Goal: Task Accomplishment & Management: Manage account settings

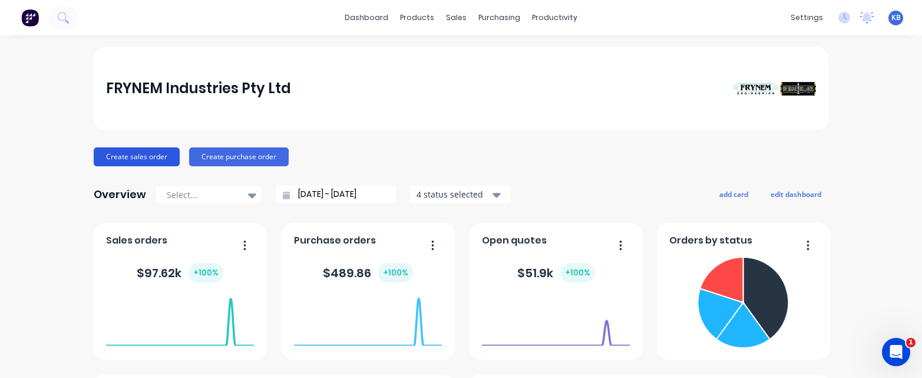
click at [141, 158] on button "Create sales order" at bounding box center [137, 156] width 86 height 19
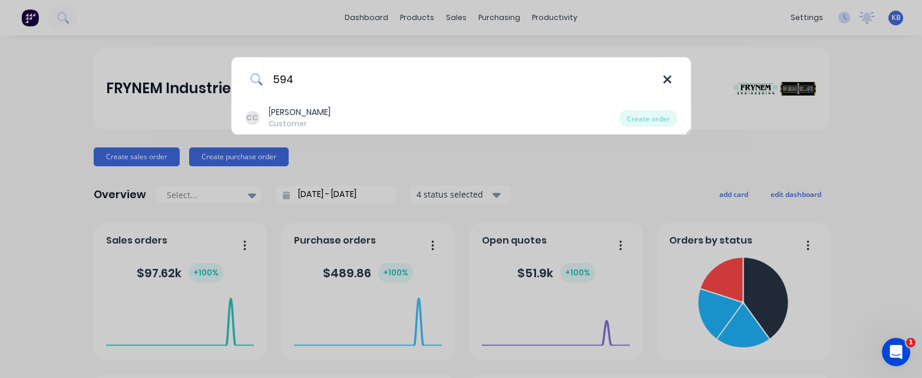
type input "594"
click at [668, 77] on icon at bounding box center [667, 79] width 9 height 13
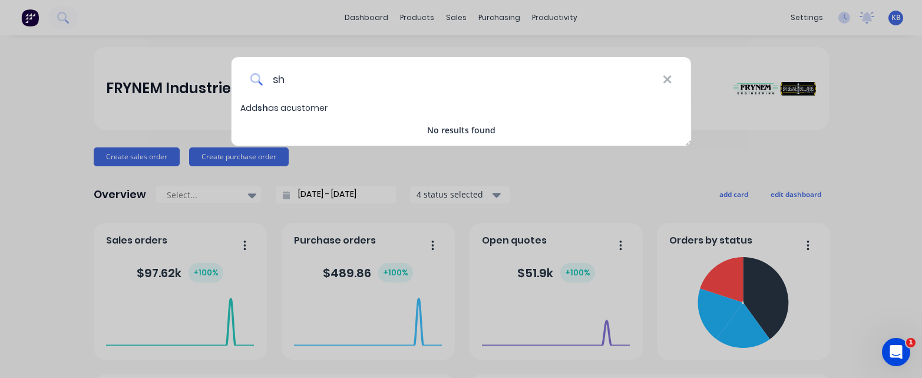
type input "s"
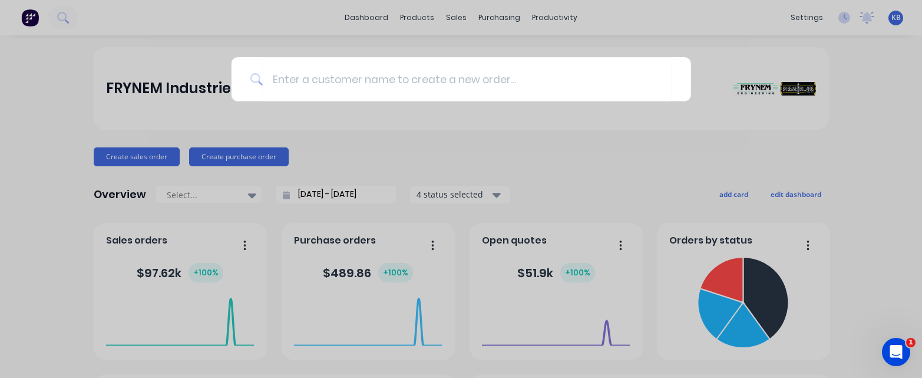
click at [530, 167] on div at bounding box center [461, 189] width 922 height 378
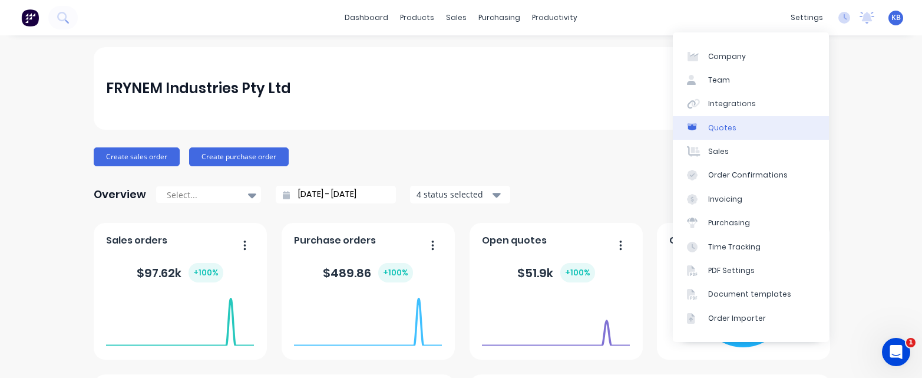
click at [729, 131] on div "Quotes" at bounding box center [722, 128] width 28 height 11
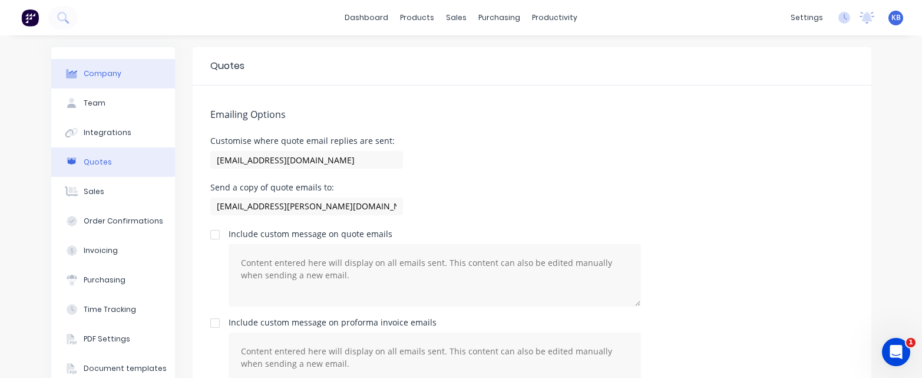
click at [106, 75] on div "Company" at bounding box center [103, 73] width 38 height 11
select select "AU"
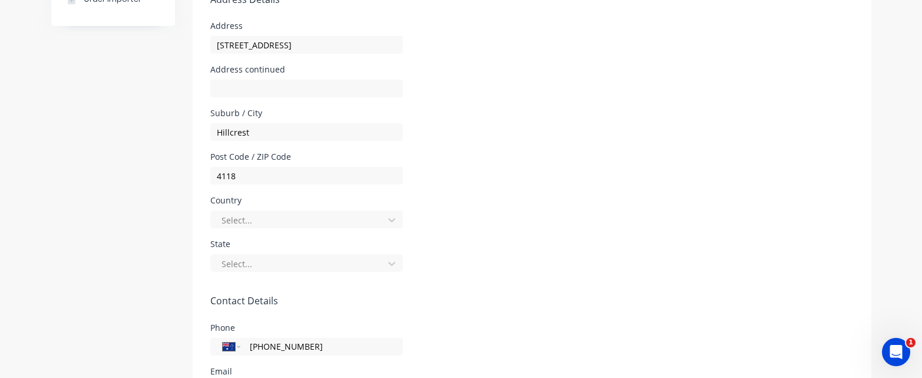
scroll to position [406, 0]
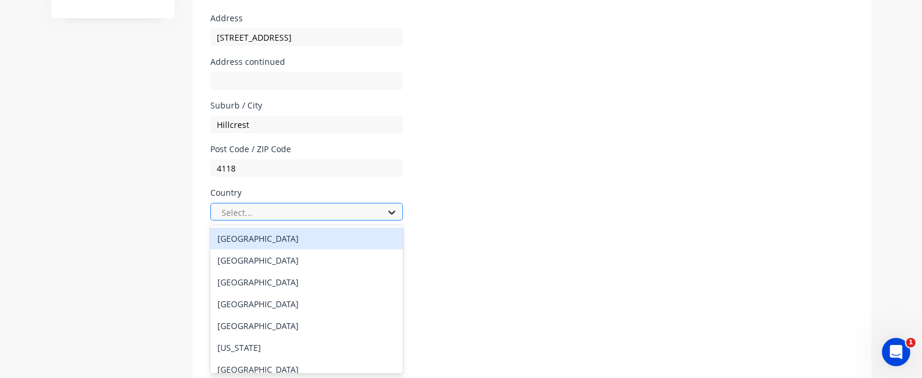
click at [394, 210] on icon at bounding box center [392, 212] width 12 height 12
click at [267, 242] on div "[GEOGRAPHIC_DATA]" at bounding box center [306, 238] width 193 height 22
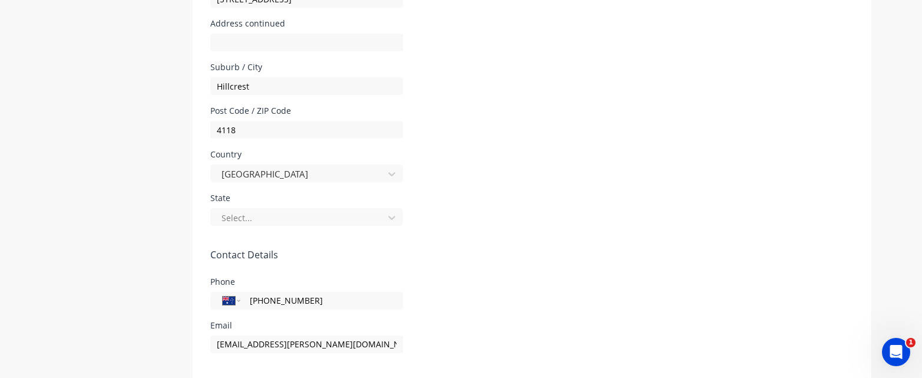
scroll to position [450, 0]
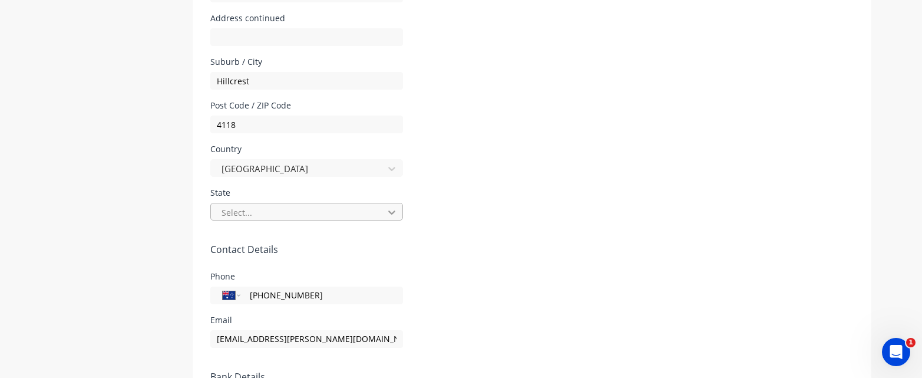
click at [392, 216] on icon at bounding box center [392, 212] width 12 height 12
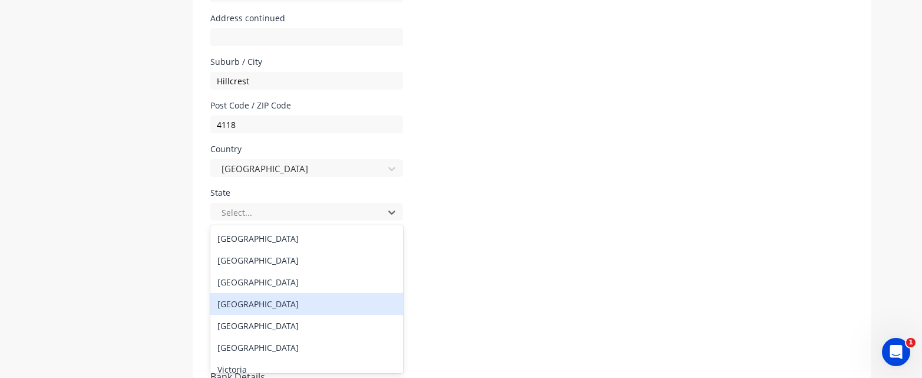
click at [280, 305] on div "[GEOGRAPHIC_DATA]" at bounding box center [306, 304] width 193 height 22
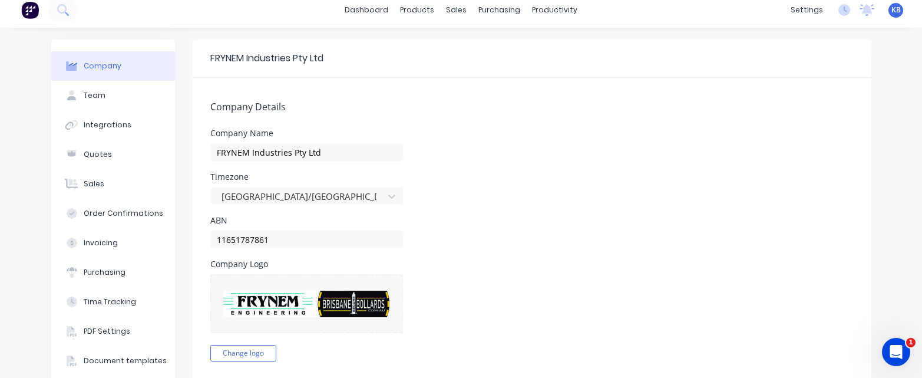
scroll to position [0, 0]
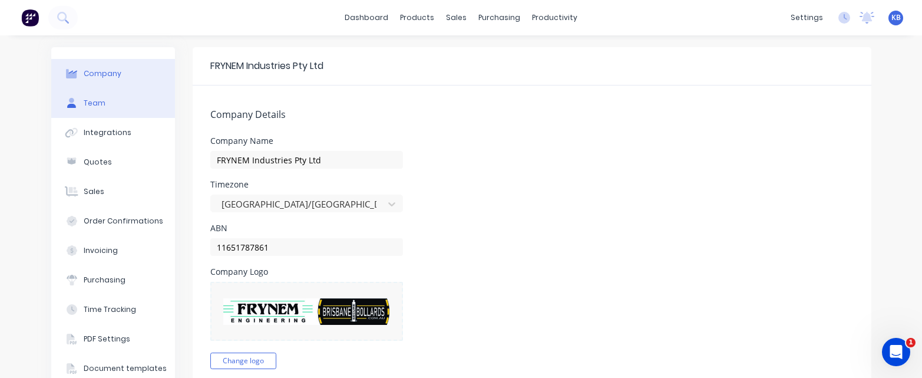
click at [97, 104] on div "Team" at bounding box center [95, 103] width 22 height 11
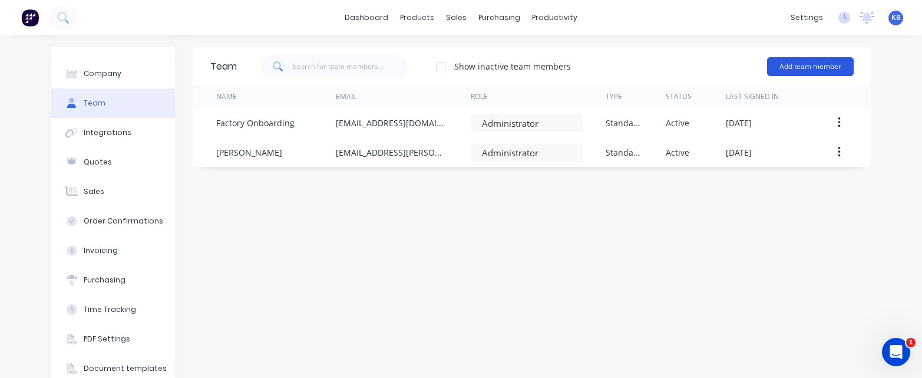
click at [803, 64] on button "Add team member" at bounding box center [810, 66] width 87 height 19
click at [782, 194] on div "Team Show inactive team members Add team member Name Email Role Type Status Las…" at bounding box center [532, 235] width 679 height 377
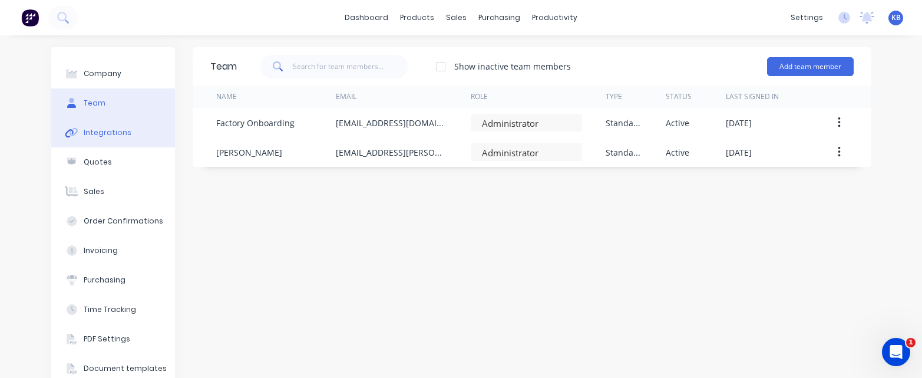
click at [115, 136] on div "Integrations" at bounding box center [108, 132] width 48 height 11
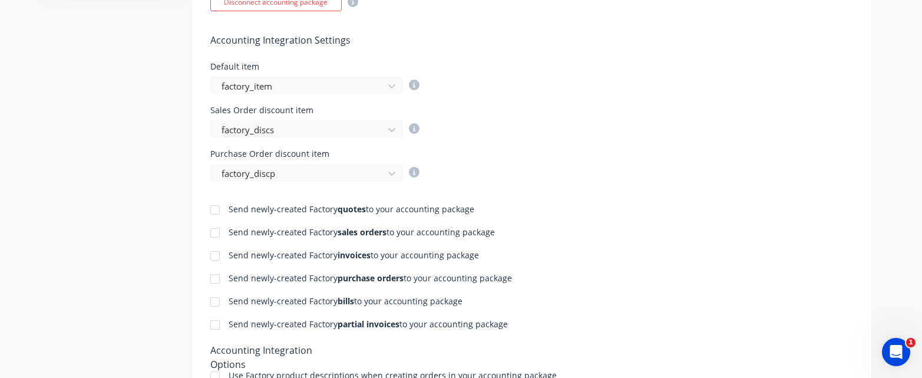
scroll to position [430, 0]
click at [393, 86] on icon at bounding box center [391, 86] width 7 height 4
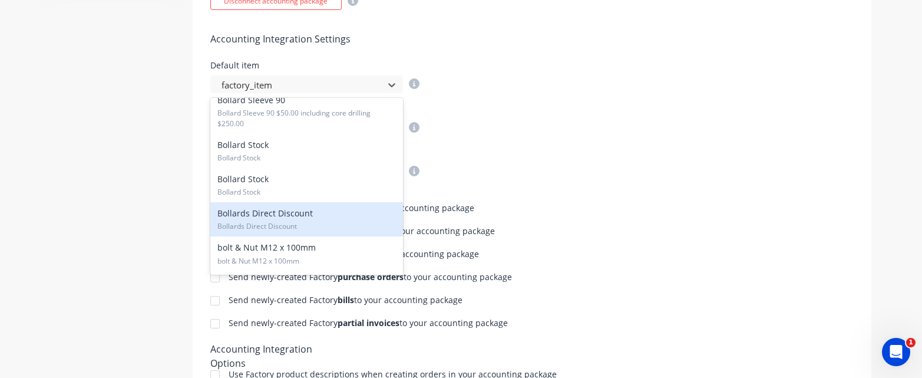
scroll to position [3956, 0]
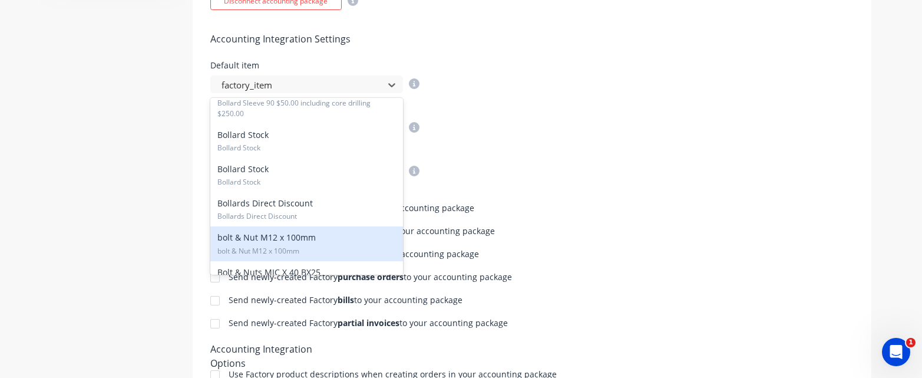
click at [655, 155] on div "Purchase Order discount item factory_discp" at bounding box center [531, 164] width 643 height 32
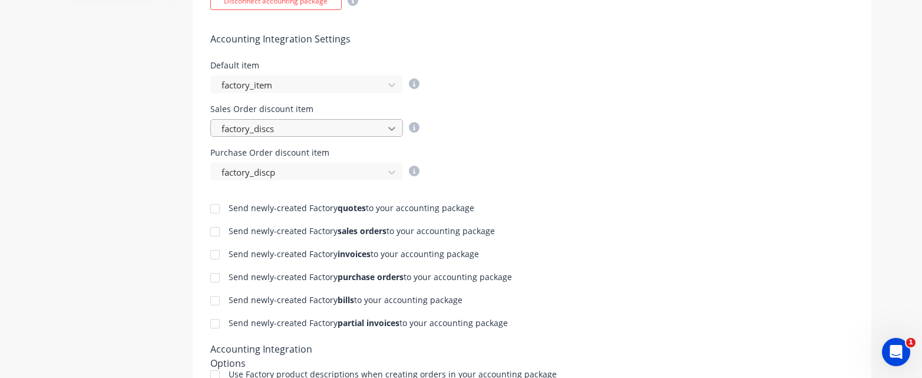
click at [392, 129] on icon at bounding box center [391, 129] width 7 height 4
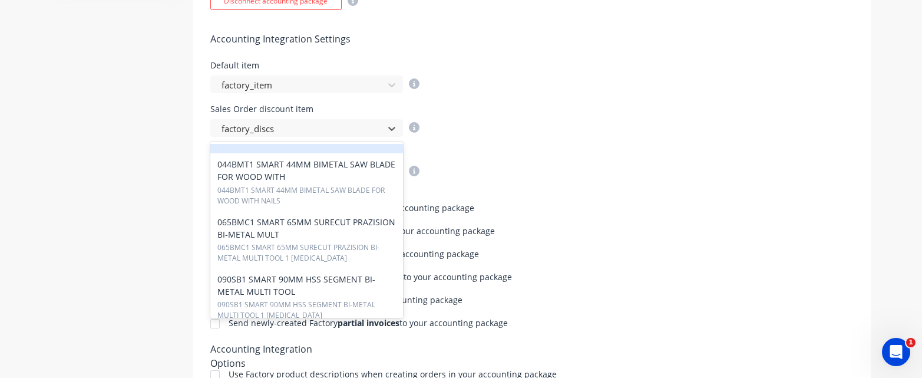
click at [531, 129] on div "Sales Order discount item null, 1 of 544. 544 results available. Use Up and Dow…" at bounding box center [531, 121] width 643 height 32
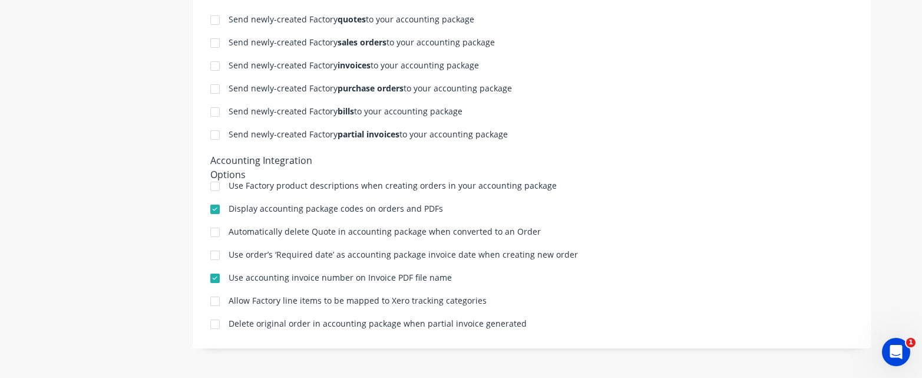
scroll to position [619, 0]
click at [543, 323] on div "Delete original order in accounting package when partial invoice generated" at bounding box center [531, 324] width 643 height 11
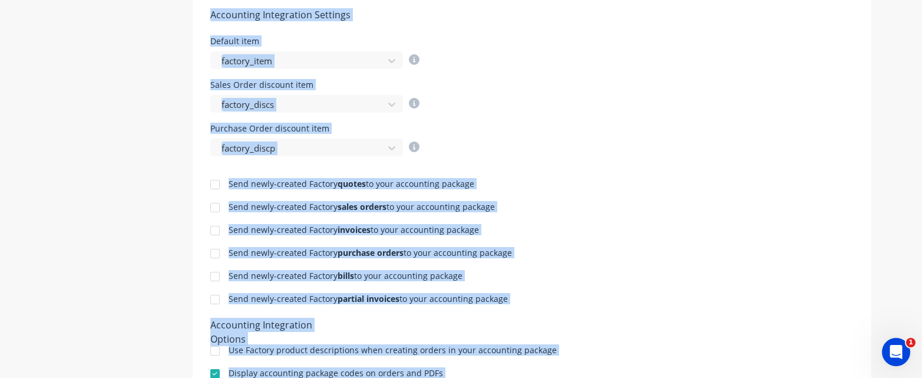
scroll to position [453, 0]
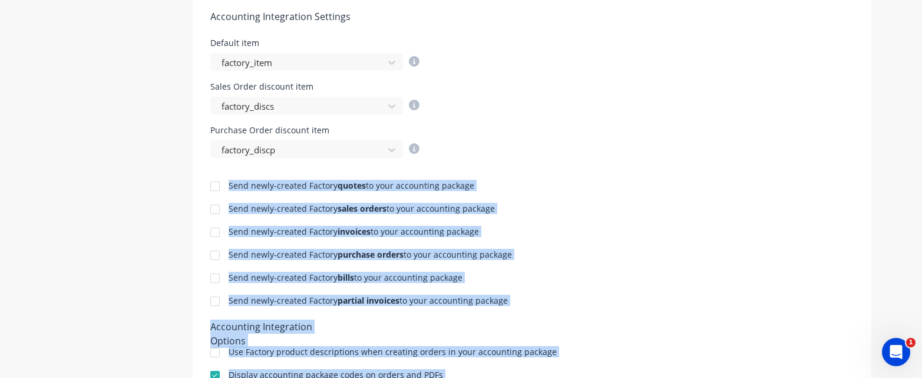
drag, startPoint x: 560, startPoint y: 325, endPoint x: 184, endPoint y: 182, distance: 401.5
click at [184, 182] on div "Company Team Integrations Quotes Sales Order Confirmations Invoicing Purchasing…" at bounding box center [461, 63] width 820 height 937
copy div "Send newly-created Factory quotes to your accounting package Send newly-created…"
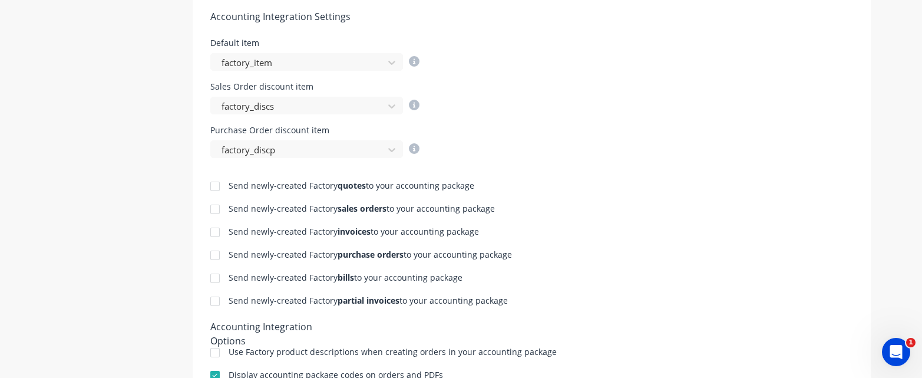
click at [595, 221] on div "Send newly-created Factory quotes to your accounting package Send newly-created…" at bounding box center [532, 327] width 679 height 339
click at [217, 233] on div at bounding box center [215, 232] width 24 height 24
click at [217, 253] on div at bounding box center [215, 255] width 24 height 24
click at [216, 277] on div at bounding box center [215, 278] width 24 height 24
click at [215, 300] on div at bounding box center [215, 301] width 24 height 24
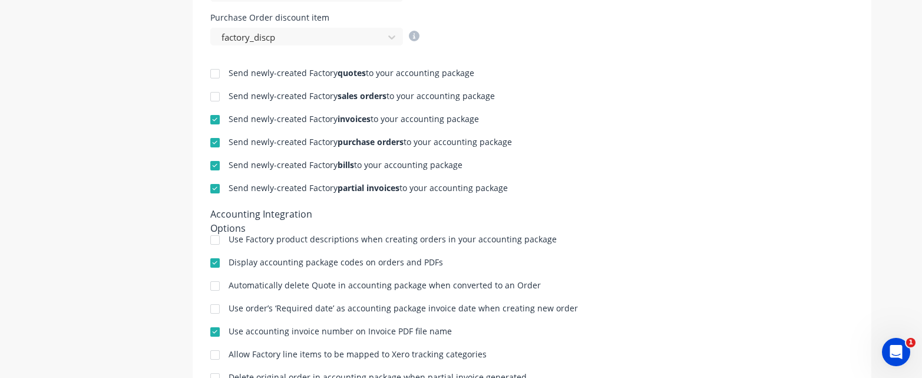
scroll to position [619, 0]
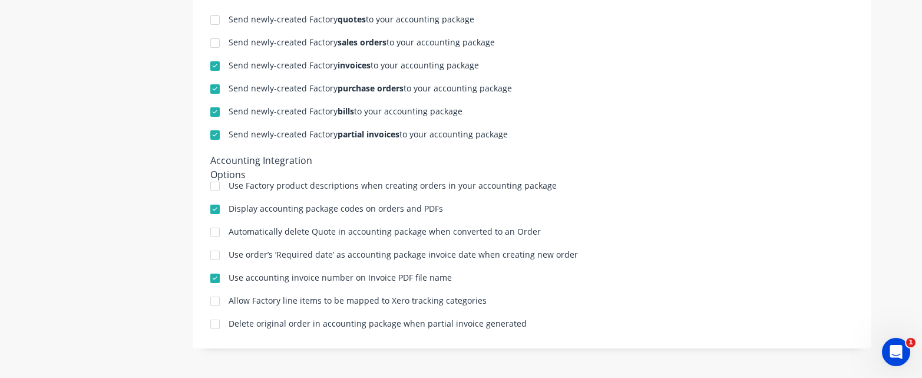
click at [214, 186] on div at bounding box center [215, 186] width 24 height 24
drag, startPoint x: 666, startPoint y: 224, endPoint x: 590, endPoint y: 227, distance: 76.1
click at [666, 224] on div "Send newly-created Factory quotes to your accounting package Send newly-created…" at bounding box center [532, 161] width 679 height 339
click at [214, 207] on div at bounding box center [215, 209] width 24 height 24
click at [216, 229] on div at bounding box center [215, 232] width 24 height 24
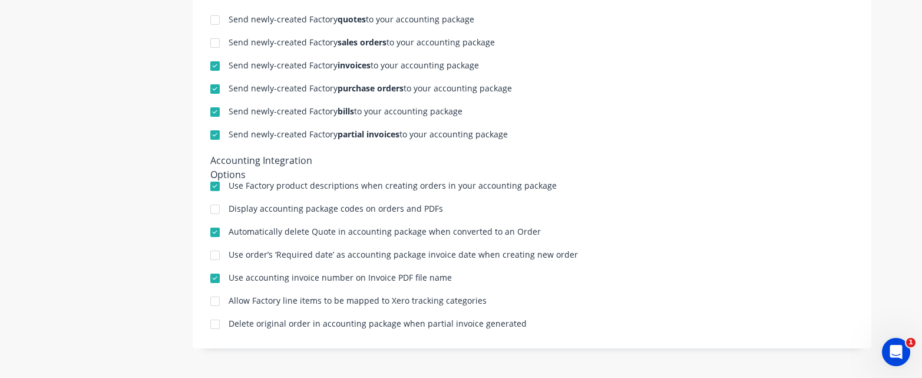
click at [214, 255] on div at bounding box center [215, 255] width 24 height 24
click at [217, 302] on div at bounding box center [215, 301] width 24 height 24
click at [216, 326] on div at bounding box center [215, 324] width 24 height 24
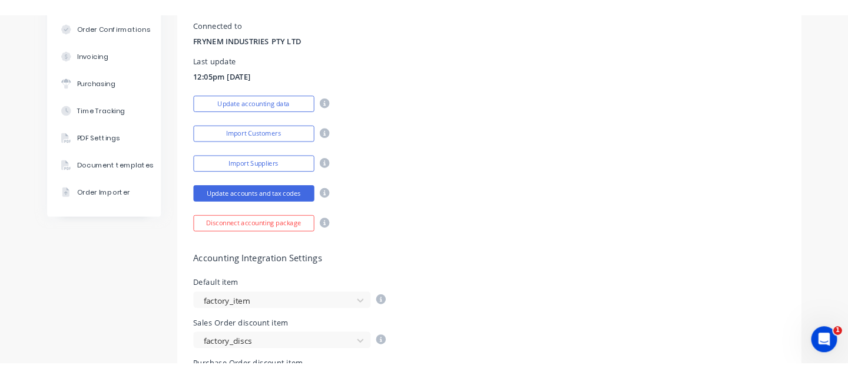
scroll to position [119, 0]
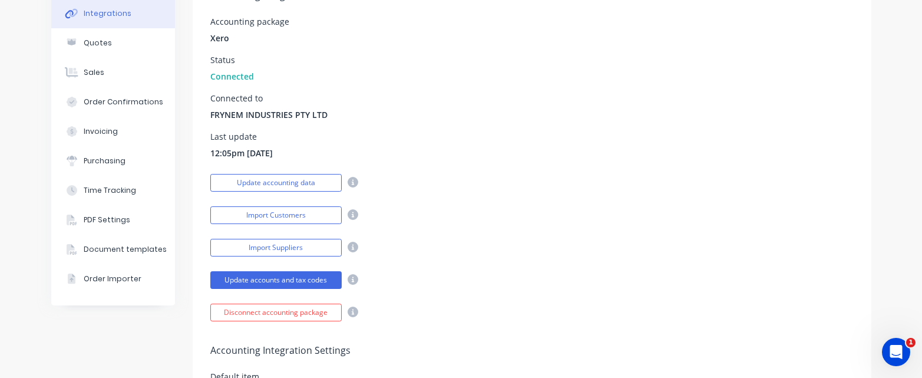
click at [448, 279] on div "Update accounts and tax codes" at bounding box center [531, 278] width 643 height 21
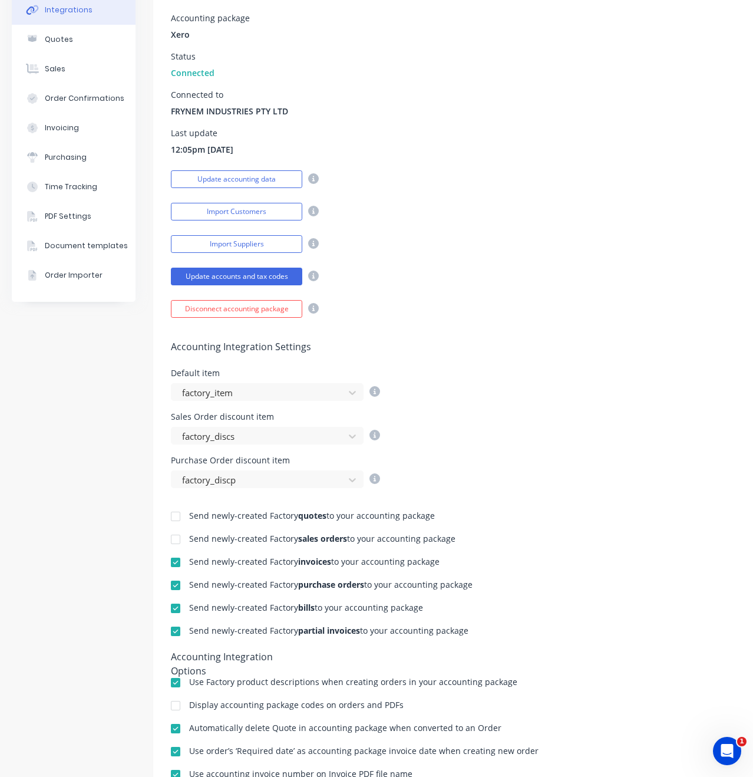
scroll to position [0, 0]
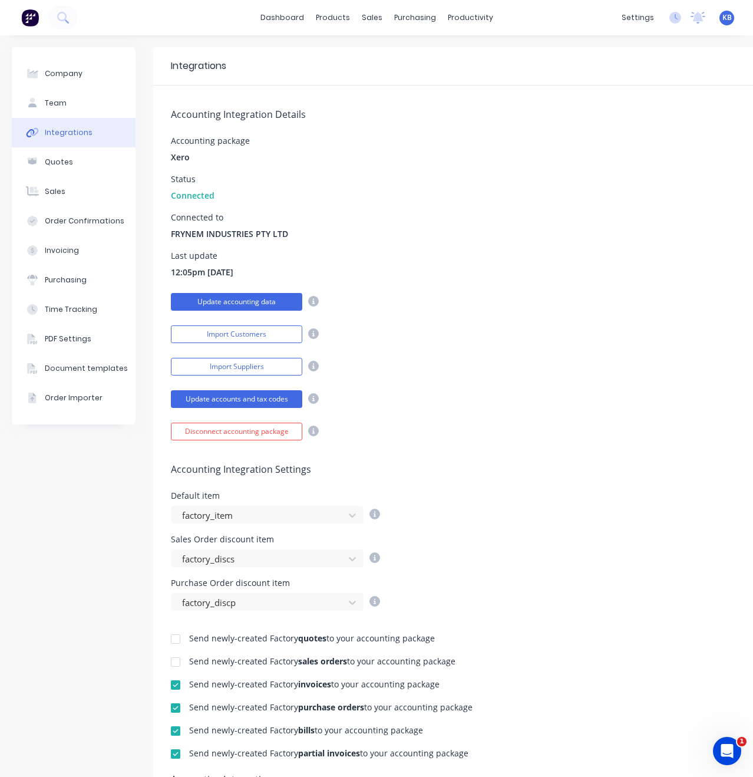
click at [233, 296] on button "Update accounting data" at bounding box center [236, 302] width 131 height 18
click at [244, 377] on button "Update accounts and tax codes" at bounding box center [236, 399] width 131 height 18
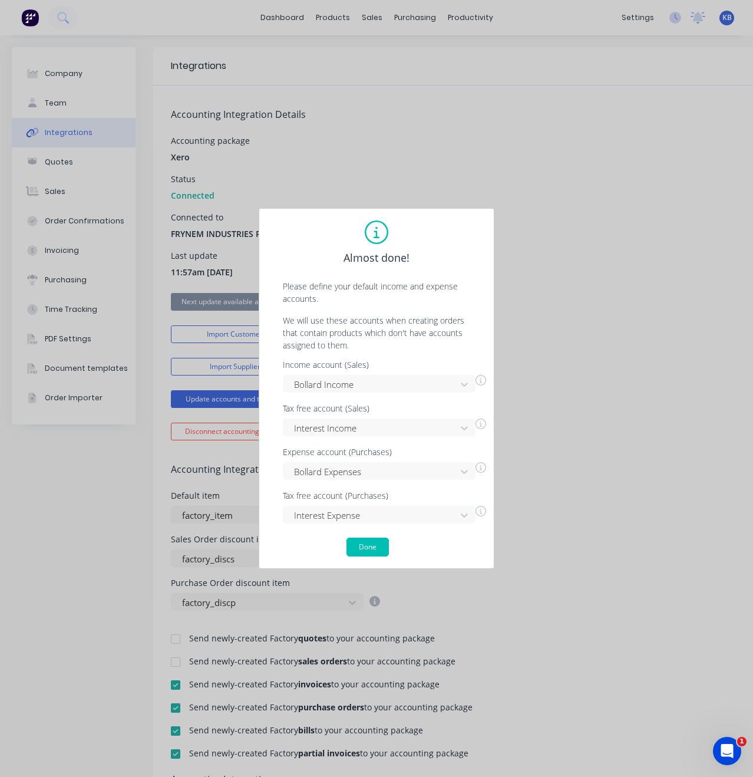
click at [465, 377] on div "Income account (Sales) Bollard Income Tax free account (Sales) Interest Income …" at bounding box center [376, 442] width 211 height 163
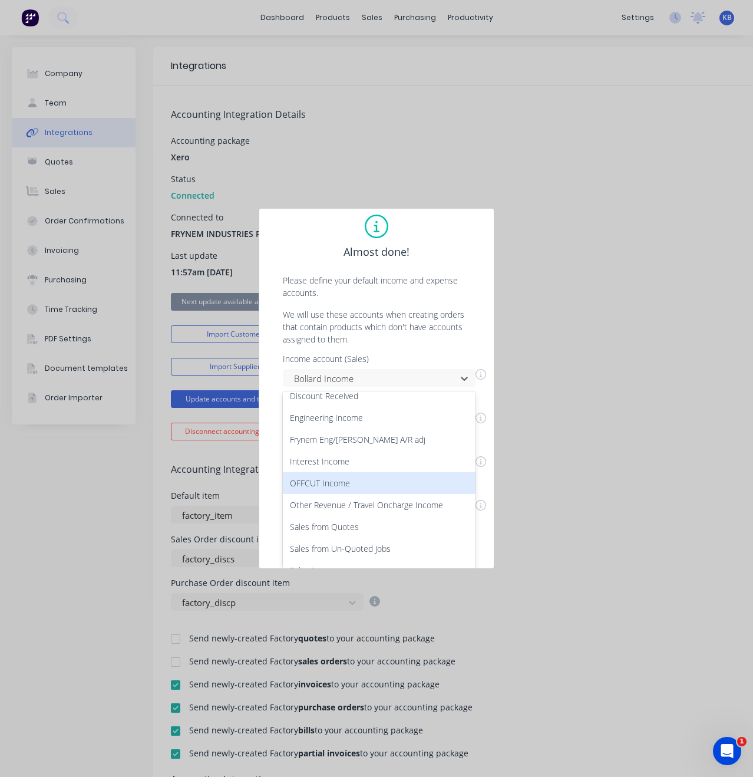
scroll to position [68, 0]
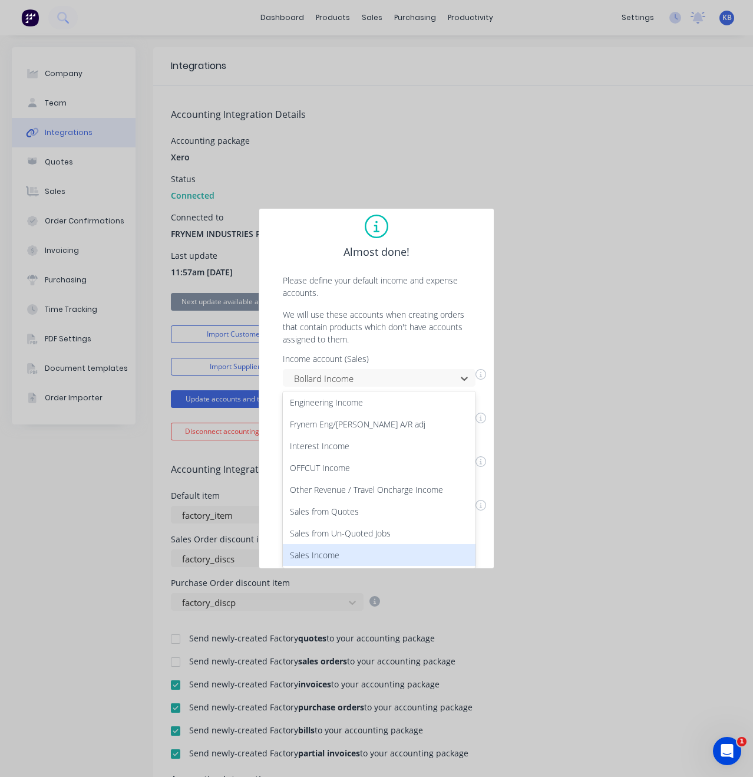
click at [392, 377] on div "Sales Income" at bounding box center [379, 555] width 193 height 22
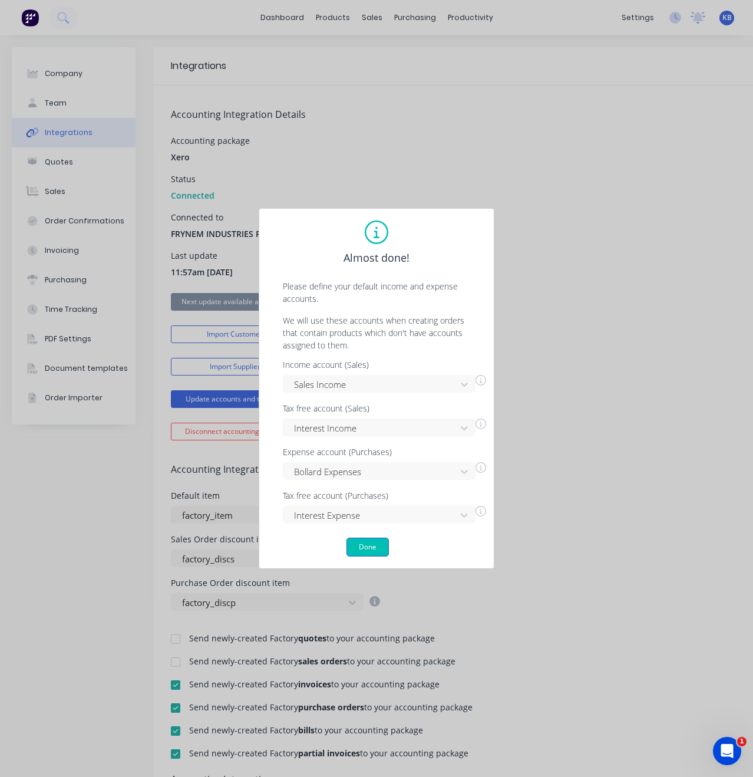
click at [364, 377] on button "Done" at bounding box center [367, 546] width 42 height 19
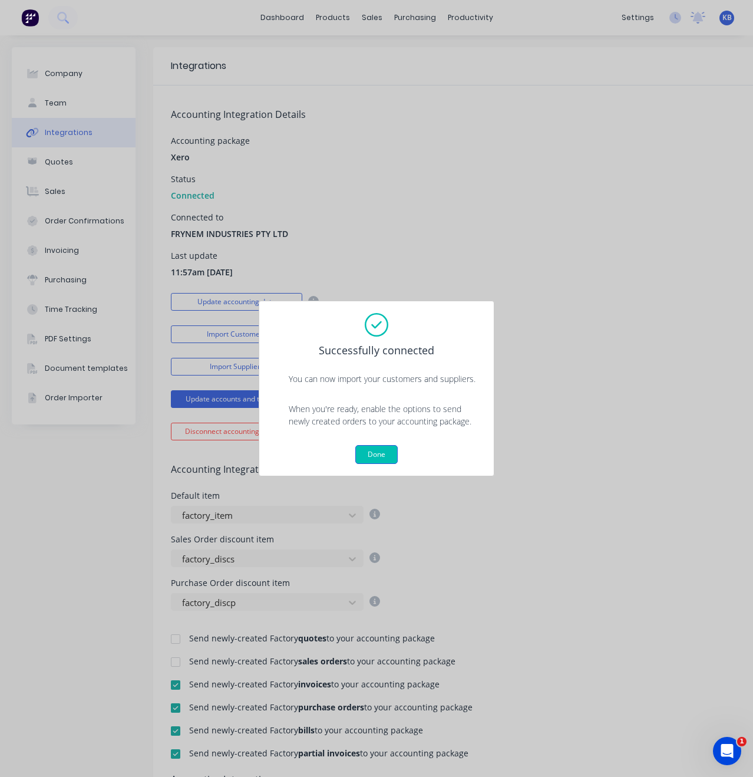
click at [379, 377] on button "Done" at bounding box center [376, 454] width 42 height 19
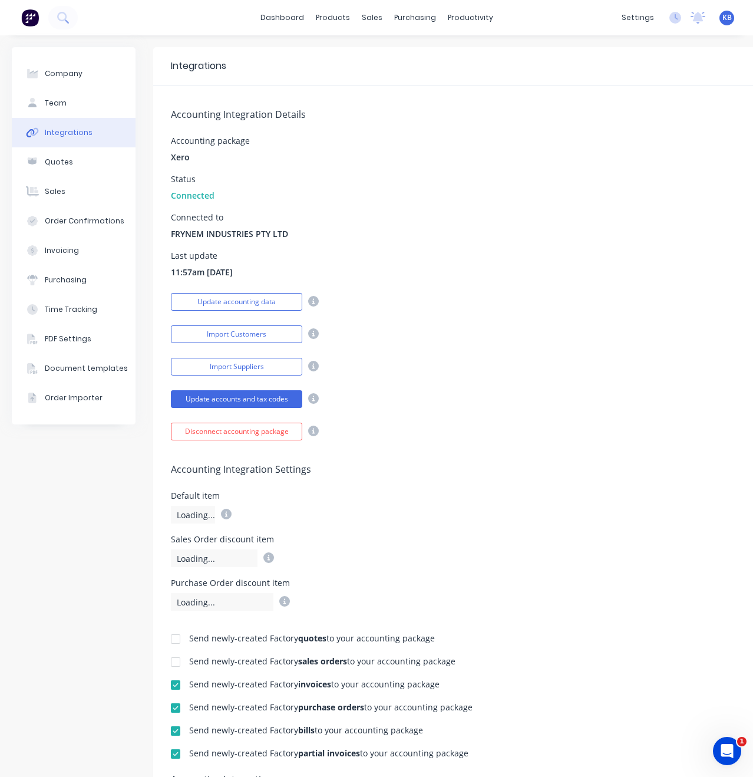
click at [571, 377] on div "Update accounts and tax codes" at bounding box center [492, 397] width 643 height 21
click at [285, 18] on link "dashboard" at bounding box center [282, 18] width 55 height 18
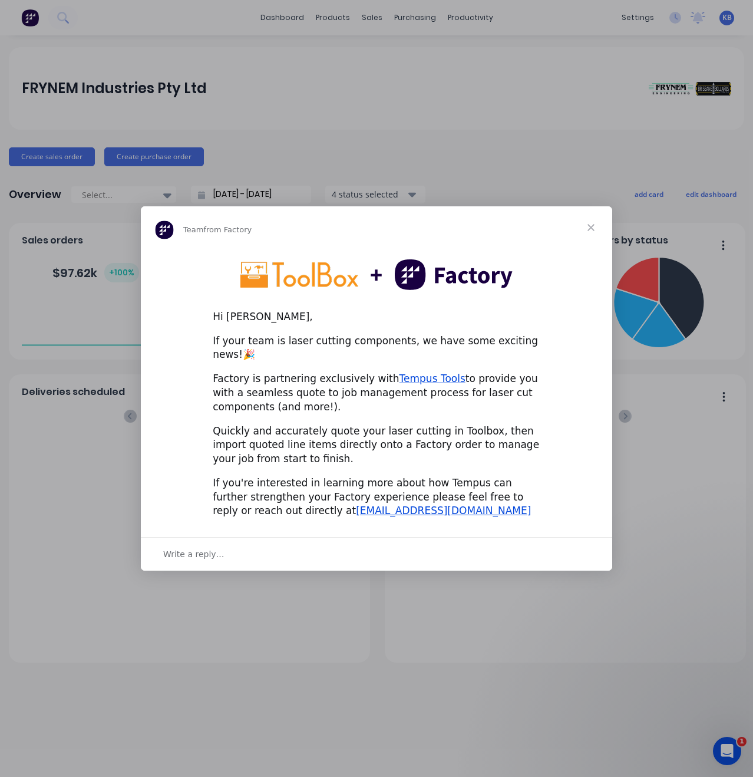
click at [530, 377] on div "Intercom messenger" at bounding box center [376, 388] width 753 height 777
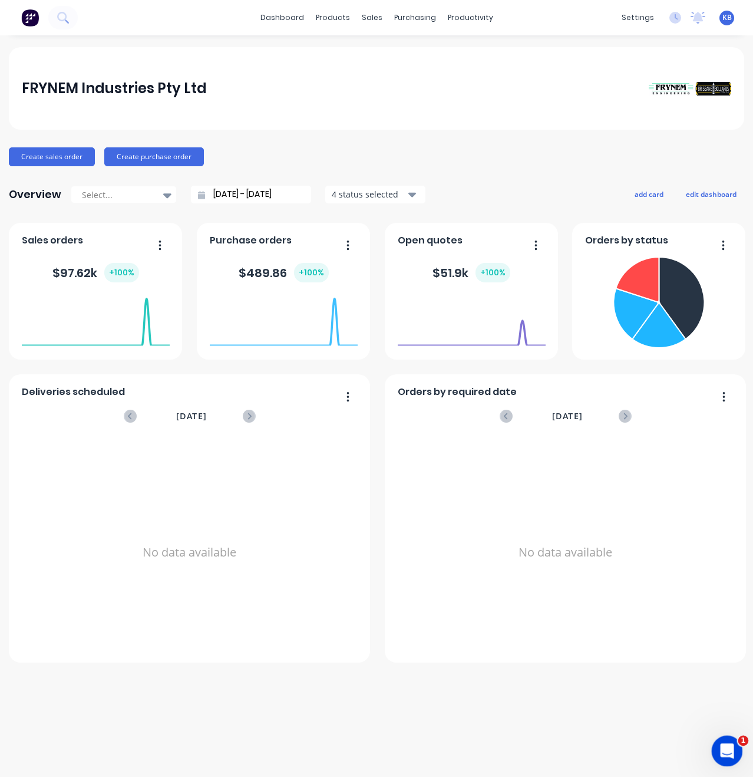
click at [726, 377] on icon "Open Intercom Messenger" at bounding box center [725, 748] width 8 height 9
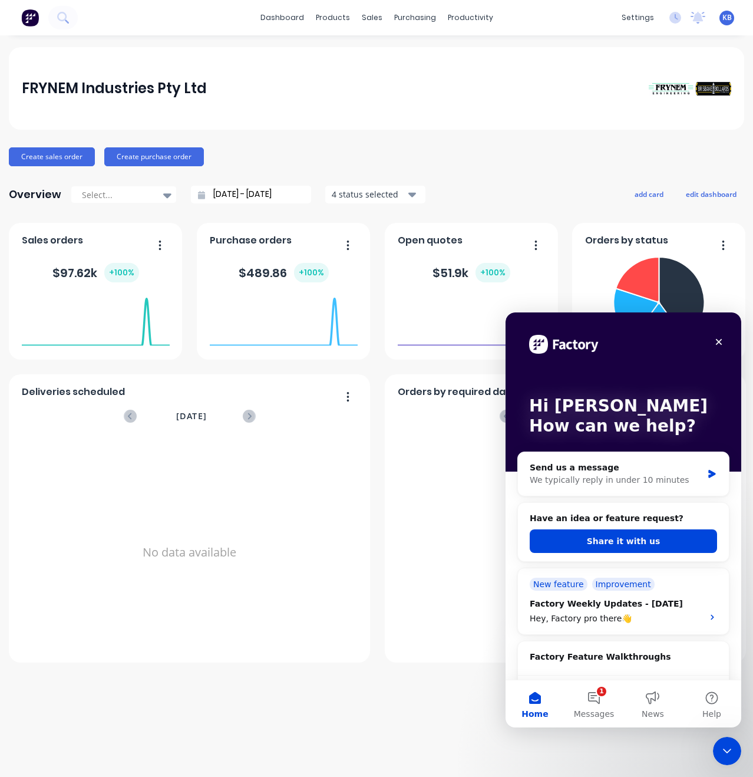
click at [534, 377] on button "Home" at bounding box center [535, 703] width 59 height 47
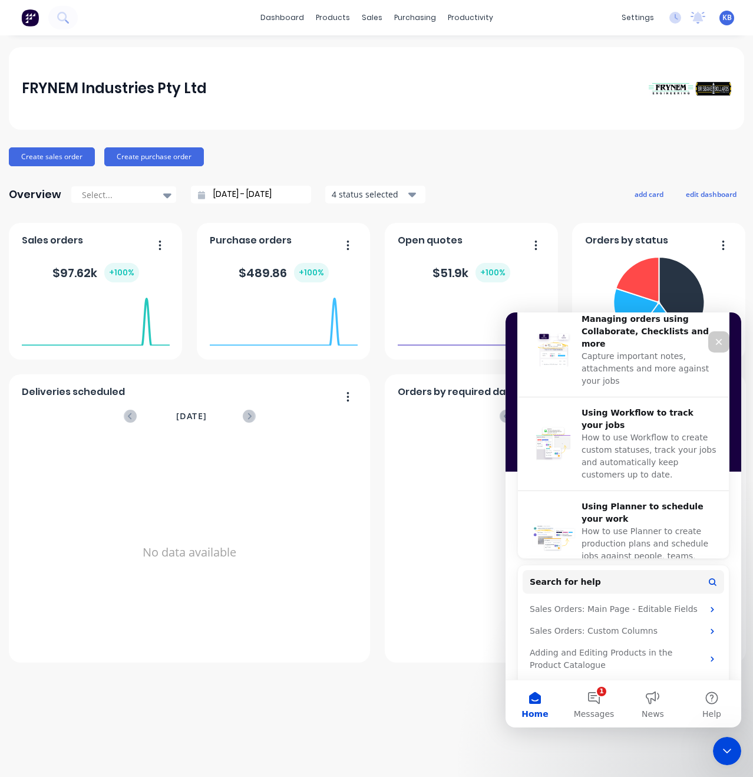
scroll to position [452, 0]
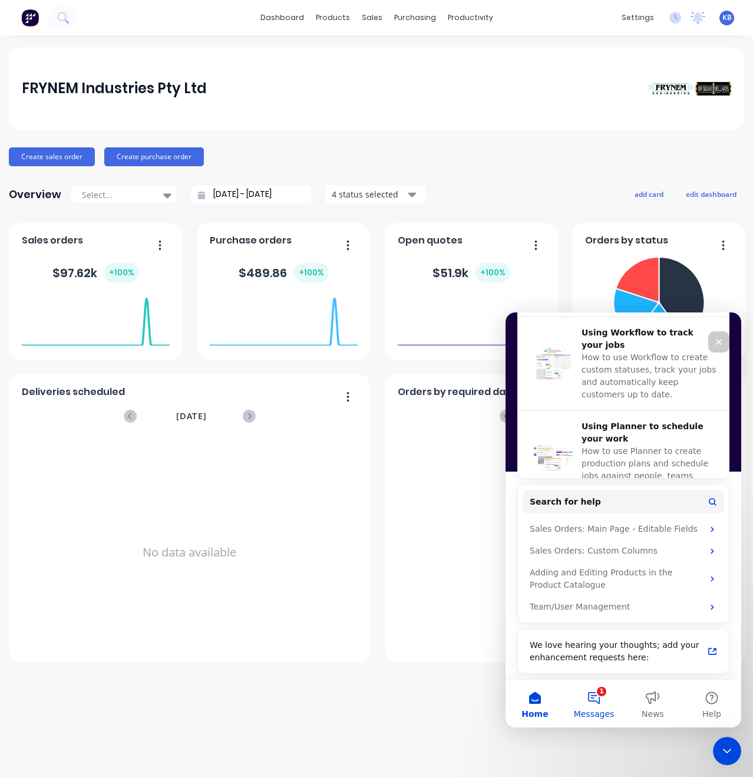
click at [596, 377] on button "1 Messages" at bounding box center [593, 703] width 59 height 47
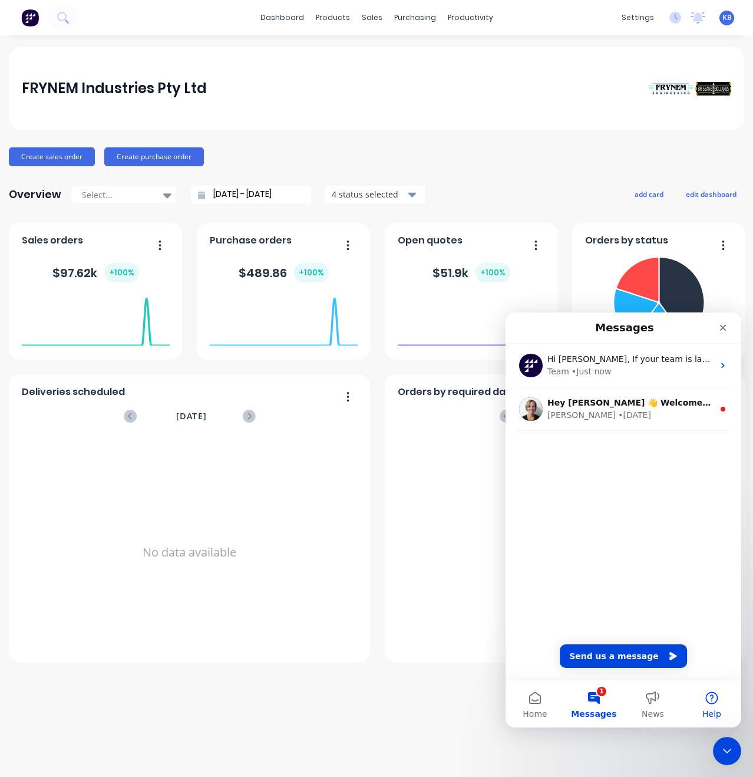
click at [712, 377] on button "Help" at bounding box center [711, 703] width 59 height 47
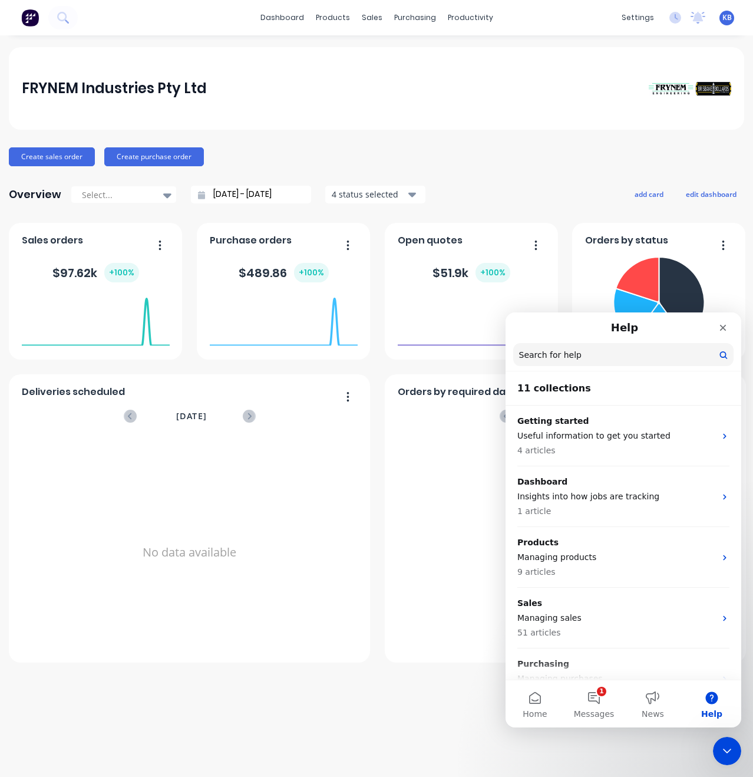
click at [446, 377] on div "FRYNEM Industries Pty Ltd Create sales order Create purchase order Overview Sel…" at bounding box center [376, 406] width 753 height 718
